Goal: Find specific page/section: Find specific page/section

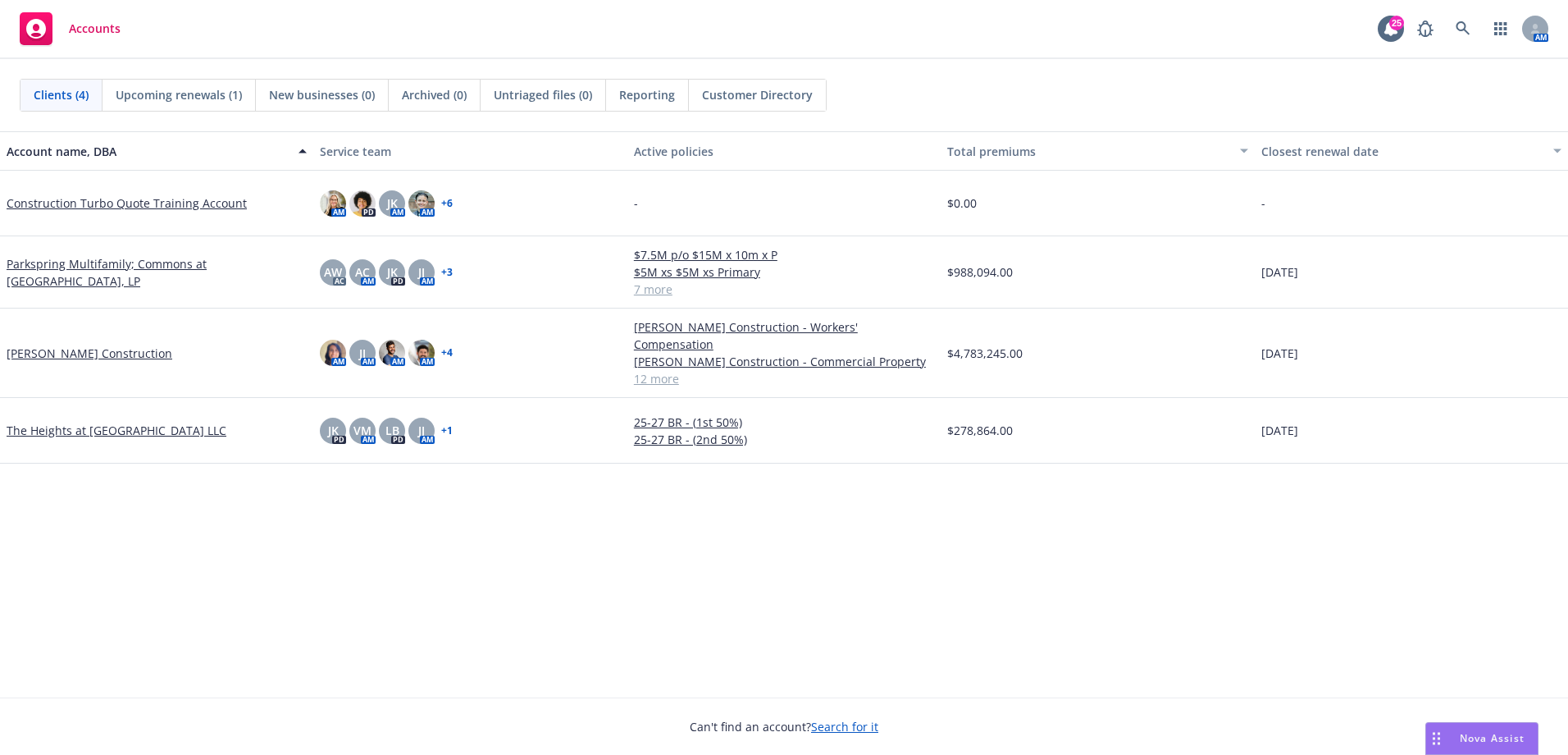
click at [676, 95] on div "Reporting" at bounding box center [646, 94] width 82 height 31
